Goal: Transaction & Acquisition: Purchase product/service

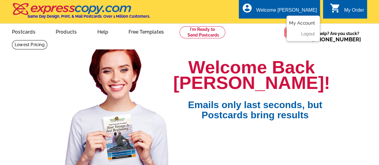
click at [299, 23] on link "My Account" at bounding box center [302, 22] width 26 height 5
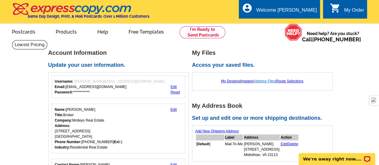
click at [267, 79] on link "Address Files" at bounding box center [264, 81] width 22 height 4
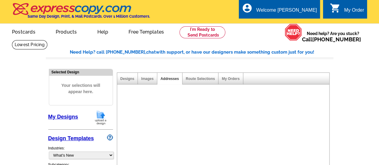
select select "785"
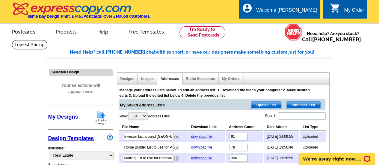
click at [268, 106] on span "Upload List" at bounding box center [266, 105] width 30 height 7
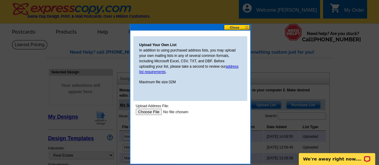
click at [145, 112] on input "file" at bounding box center [173, 112] width 76 height 6
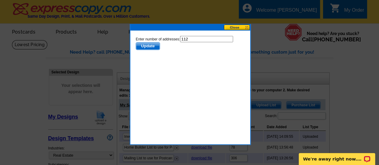
click at [142, 47] on span "Update" at bounding box center [148, 46] width 24 height 7
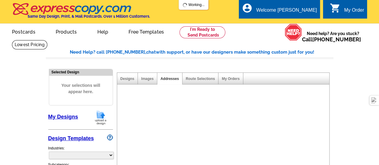
select select "785"
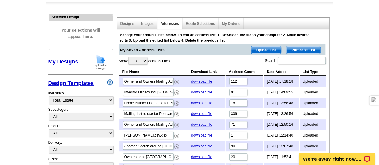
scroll to position [60, 0]
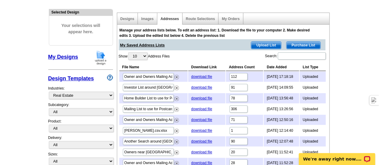
click at [62, 58] on link "My Designs" at bounding box center [63, 57] width 30 height 6
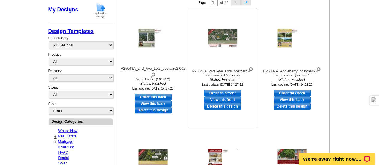
scroll to position [120, 0]
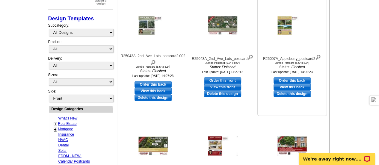
click at [294, 80] on link "Order this back" at bounding box center [291, 80] width 37 height 7
select select "2"
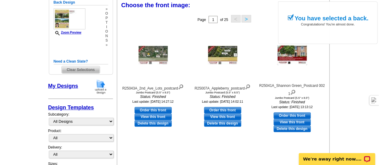
scroll to position [88, 0]
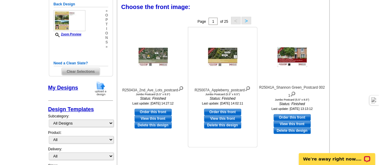
click at [223, 112] on link "Order this front" at bounding box center [222, 112] width 37 height 7
select select "back"
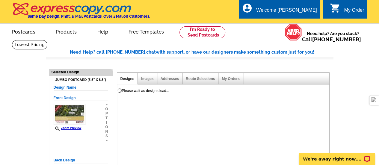
scroll to position [0, 0]
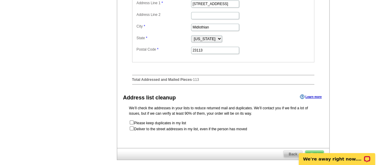
scroll to position [299, 0]
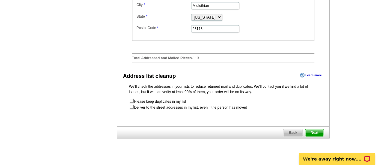
click at [315, 136] on span "Next" at bounding box center [314, 132] width 18 height 7
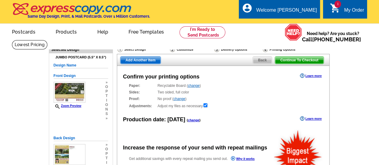
radio input "false"
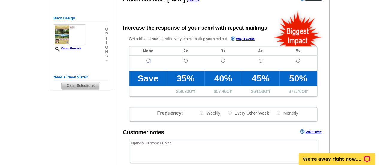
click at [147, 60] on input "radio" at bounding box center [148, 61] width 4 height 4
radio input "true"
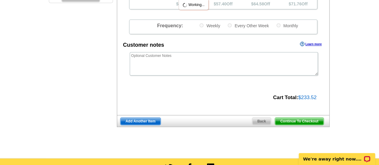
scroll to position [210, 0]
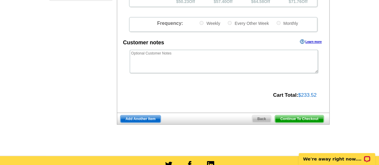
click at [299, 118] on span "Continue To Checkout" at bounding box center [299, 118] width 48 height 7
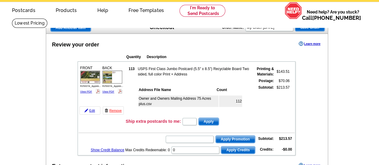
scroll to position [30, 0]
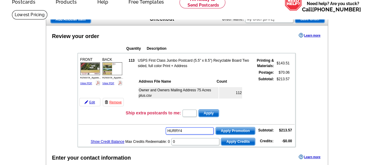
type input "HURRY40"
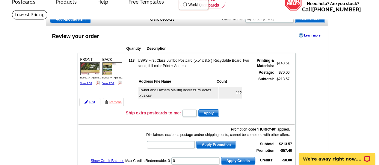
scroll to position [0, 0]
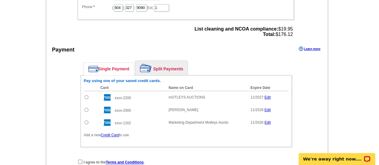
scroll to position [270, 0]
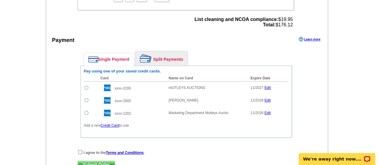
click at [86, 86] on input "radio" at bounding box center [86, 88] width 4 height 4
radio input "true"
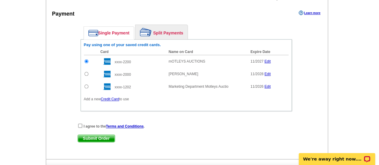
scroll to position [329, 0]
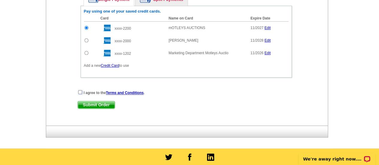
click at [78, 90] on input "checkbox" at bounding box center [80, 92] width 4 height 4
checkbox input "true"
click at [94, 103] on span "Submit Order" at bounding box center [96, 104] width 37 height 7
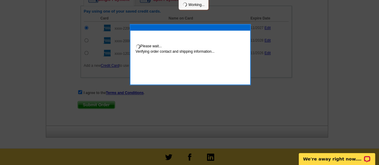
scroll to position [360, 0]
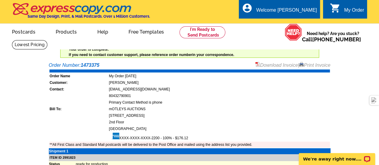
click at [276, 64] on link "Download Invoice" at bounding box center [276, 65] width 43 height 5
